Goal: Find specific page/section: Find specific page/section

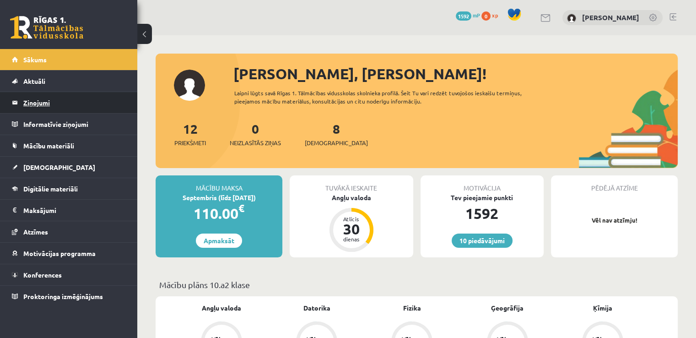
click at [51, 100] on legend "Ziņojumi 0" at bounding box center [74, 102] width 103 height 21
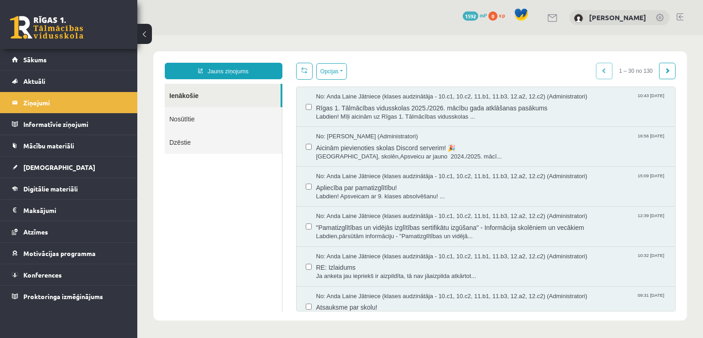
click at [225, 124] on link "Nosūtītie" at bounding box center [223, 118] width 117 height 23
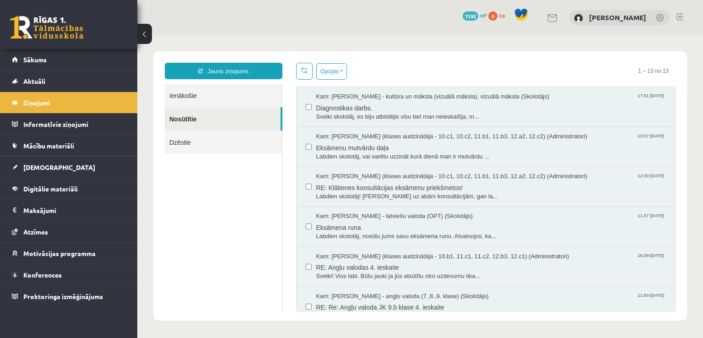
click at [221, 91] on link "Ienākošie" at bounding box center [223, 95] width 117 height 23
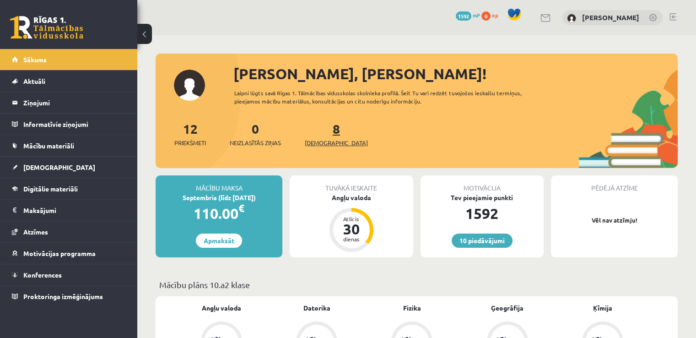
click at [320, 139] on span "[DEMOGRAPHIC_DATA]" at bounding box center [336, 142] width 63 height 9
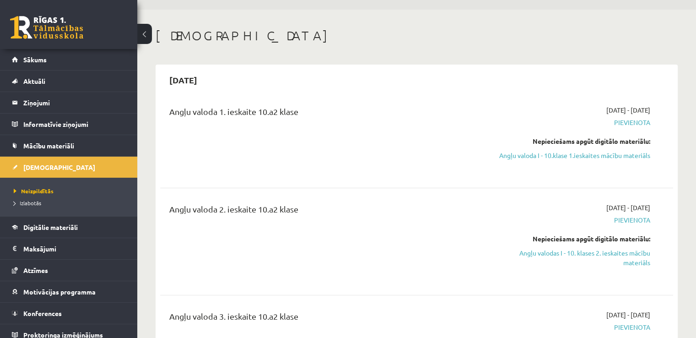
scroll to position [16, 0]
